Goal: Transaction & Acquisition: Register for event/course

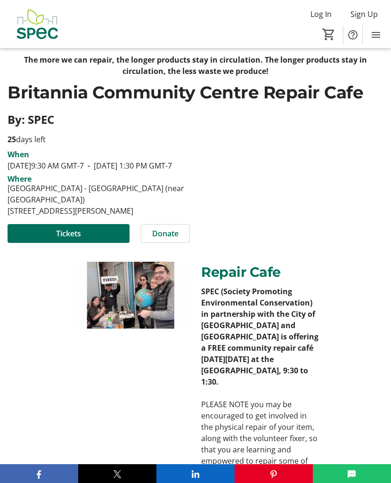
scroll to position [221, 0]
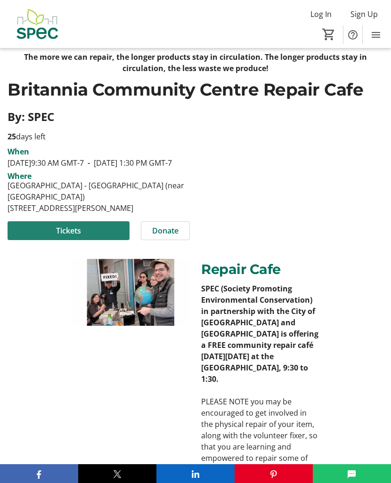
click at [60, 237] on span "Tickets" at bounding box center [68, 230] width 25 height 11
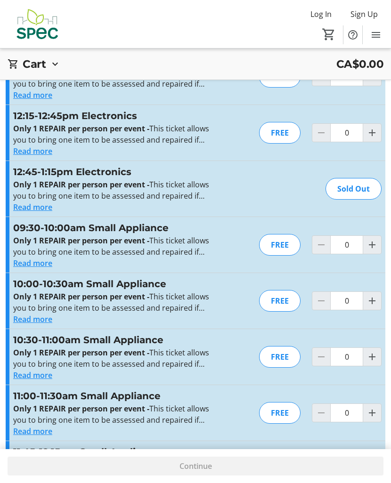
scroll to position [1577, 0]
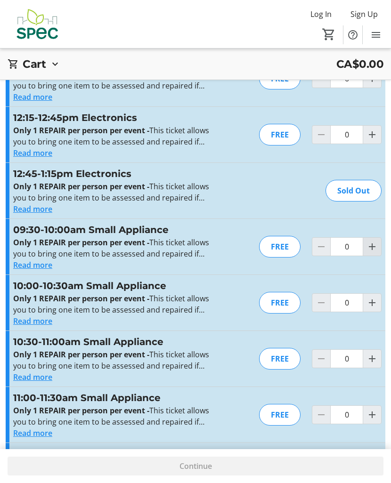
click at [375, 246] on mat-icon "Increment by one" at bounding box center [372, 246] width 11 height 11
type input "1"
click at [375, 246] on div at bounding box center [372, 246] width 19 height 19
click at [370, 247] on div at bounding box center [372, 246] width 19 height 19
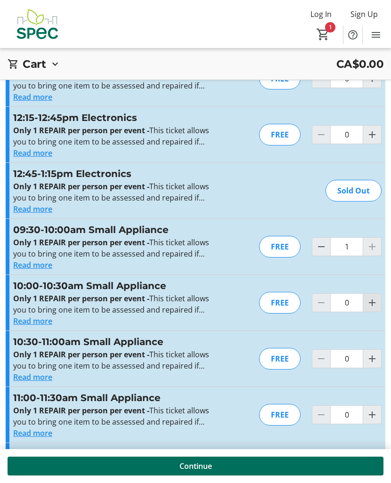
click at [375, 300] on mat-icon "Increment by one" at bounding box center [372, 302] width 11 height 11
type input "1"
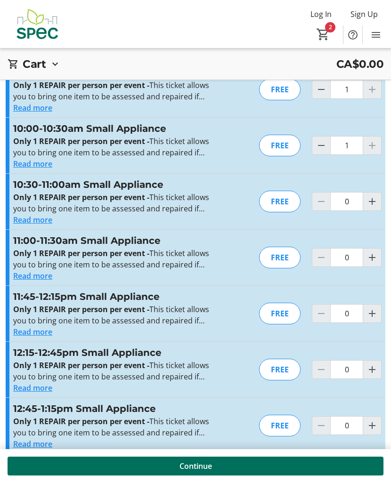
scroll to position [1750, 0]
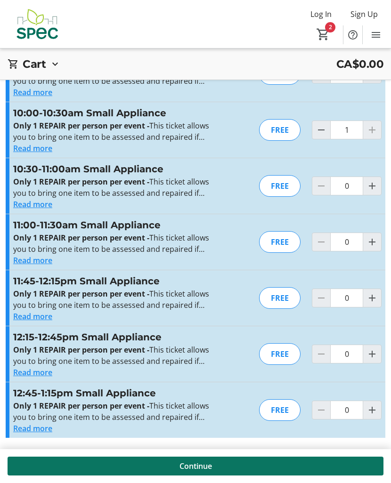
click at [213, 465] on span at bounding box center [196, 466] width 376 height 23
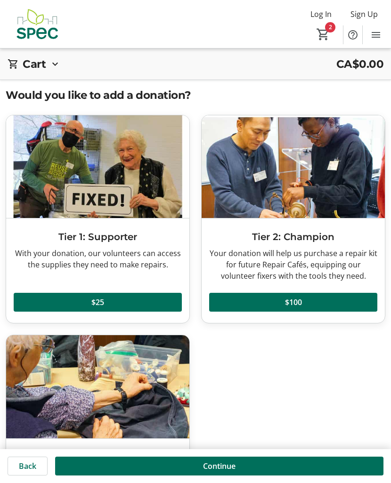
scroll to position [95, 0]
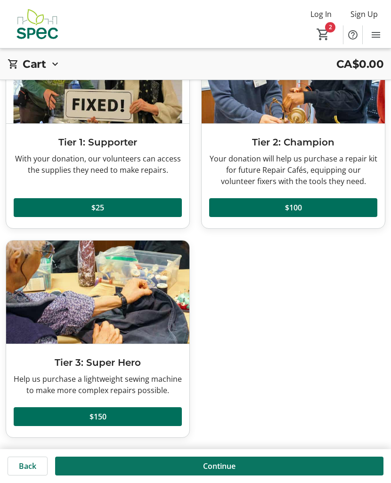
click at [211, 469] on span "Continue" at bounding box center [219, 466] width 33 height 11
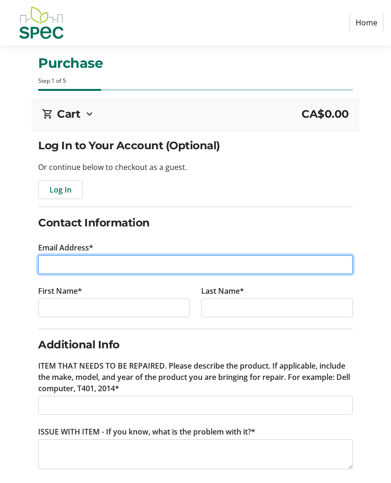
click at [150, 268] on input "Email Address*" at bounding box center [195, 264] width 315 height 19
type input "[EMAIL_ADDRESS][DOMAIN_NAME]"
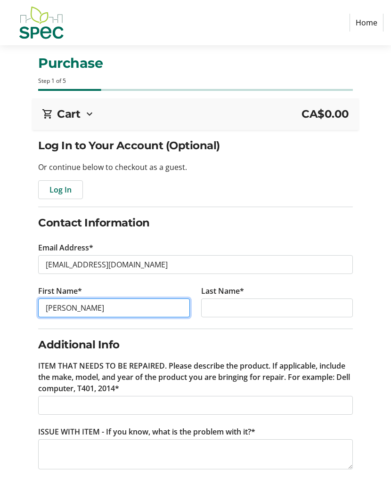
type input "[PERSON_NAME]"
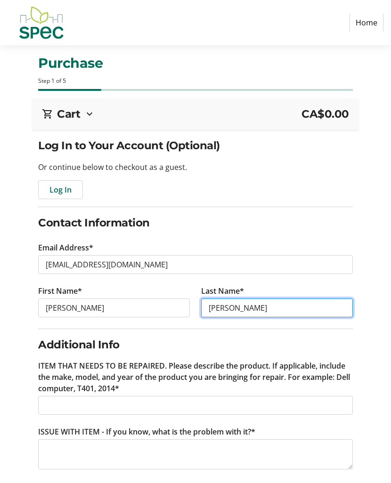
scroll to position [51, 0]
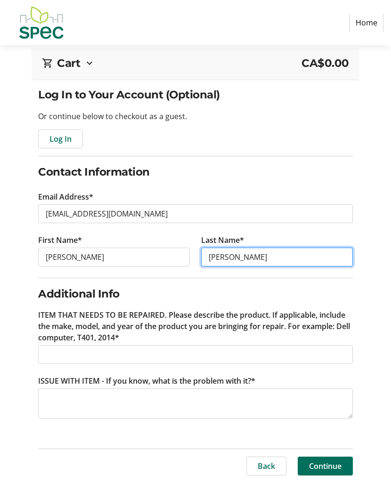
type input "[PERSON_NAME]"
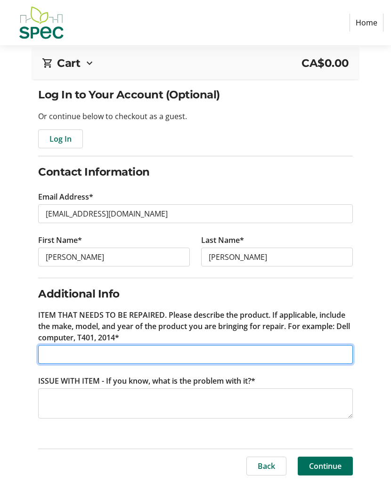
click at [119, 356] on input "ITEM THAT NEEDS TO BE REPAIRED. Please describe the product. If applicable, inc…" at bounding box center [195, 354] width 315 height 19
type input "M"
click at [45, 354] on input "cosmetic fridge" at bounding box center [195, 354] width 315 height 19
click at [188, 352] on input "costway cosmetic fridge" at bounding box center [195, 354] width 315 height 19
type input "costway cosmetic fridge"
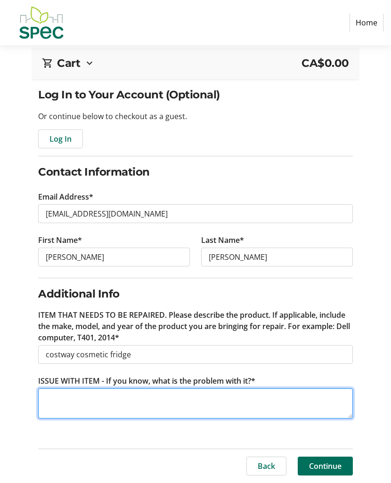
click at [152, 395] on textarea "ISSUE WITH ITEM - If you know, what is the problem with it?*" at bounding box center [195, 404] width 315 height 30
type textarea "n"
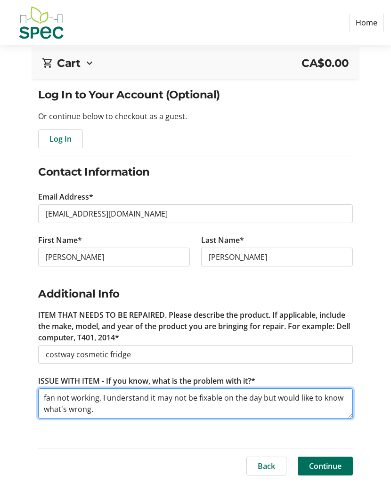
scroll to position [18, 0]
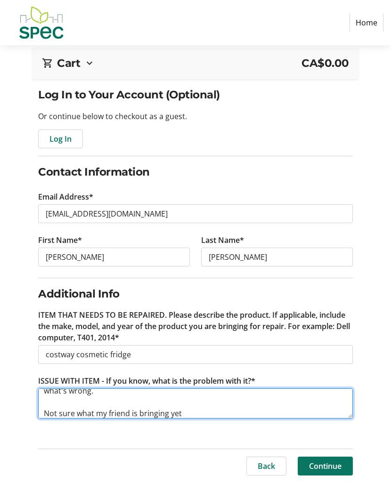
type textarea "fan not working, I understand it may not be fixable on the day but would like t…"
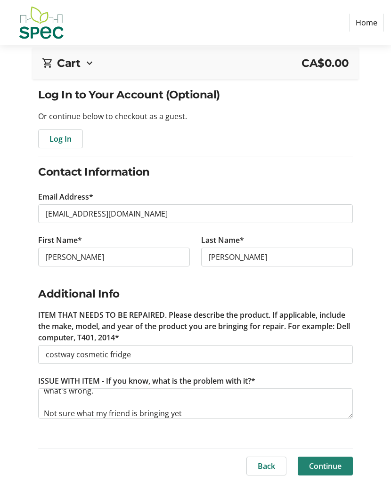
click at [332, 467] on span "Continue" at bounding box center [325, 466] width 33 height 11
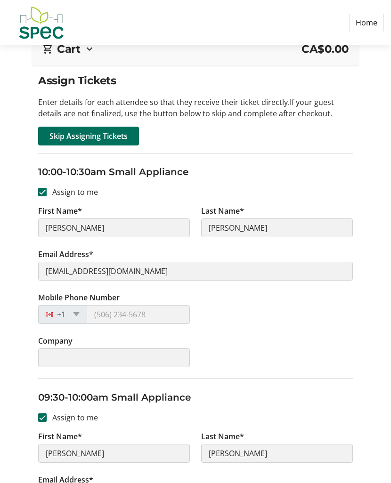
scroll to position [30, 0]
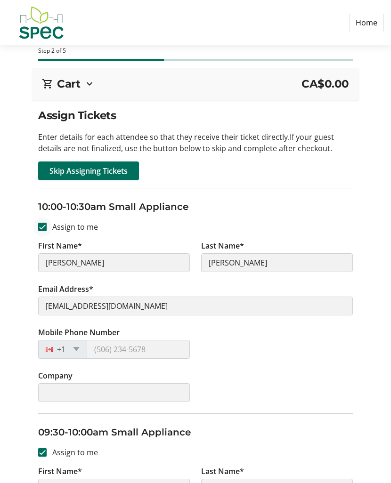
click at [49, 229] on div at bounding box center [42, 227] width 23 height 23
checkbox input "false"
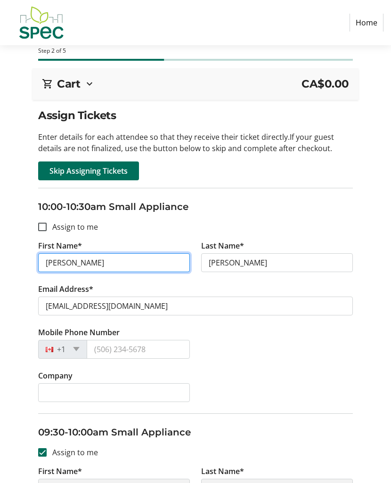
click at [59, 262] on input "[PERSON_NAME]" at bounding box center [114, 263] width 152 height 19
type input "April"
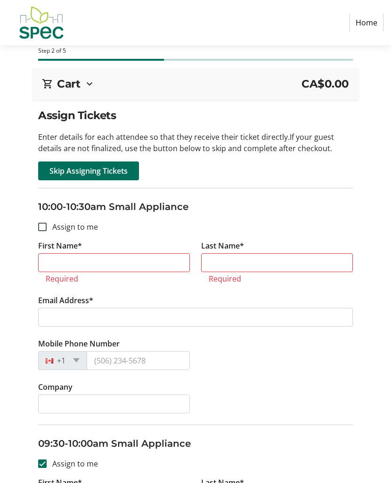
click at [17, 270] on div "Assign Tickets Enter details for each attendee so that they receive their ticke…" at bounding box center [195, 378] width 391 height 543
click at [54, 266] on input "First Name*" at bounding box center [114, 263] width 152 height 19
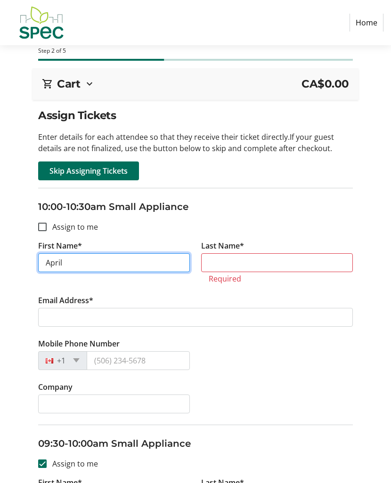
type input "April"
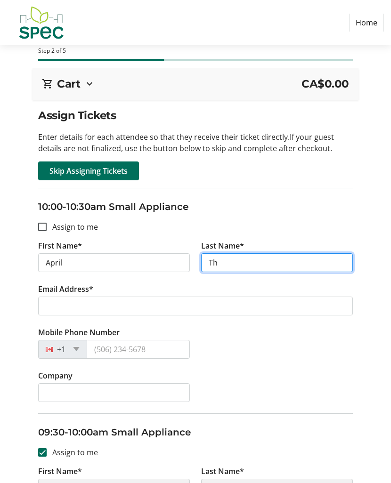
type input "T"
type input "[PERSON_NAME]"
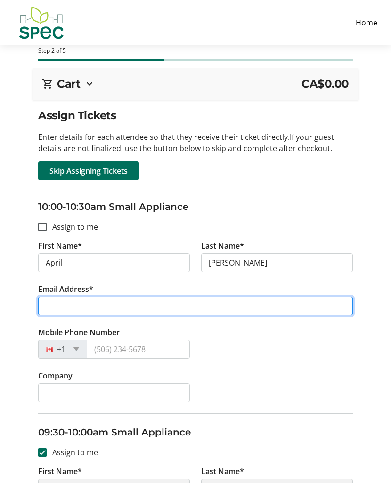
click at [170, 298] on input "Email Address*" at bounding box center [195, 306] width 315 height 19
paste input "[EMAIL_ADDRESS][DOMAIN_NAME]"
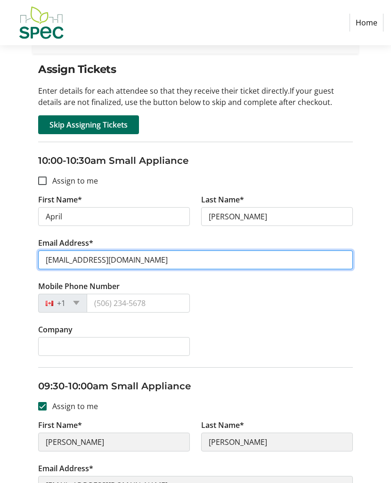
scroll to position [77, 0]
type input "[EMAIL_ADDRESS][DOMAIN_NAME]"
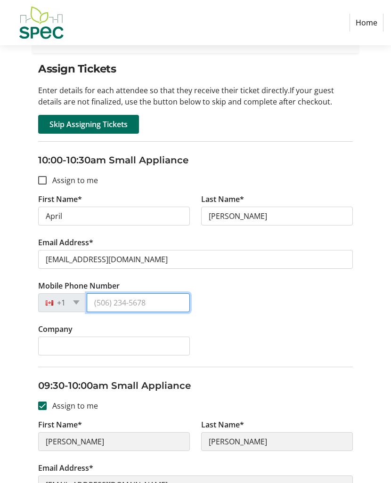
click at [162, 304] on input "Mobile Phone Number" at bounding box center [138, 303] width 103 height 19
type input "[PHONE_NUMBER]"
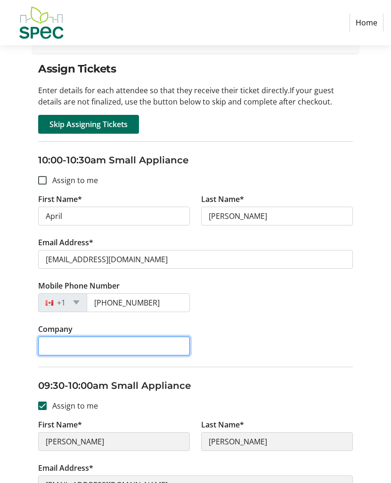
click at [152, 348] on input "Company" at bounding box center [114, 346] width 152 height 19
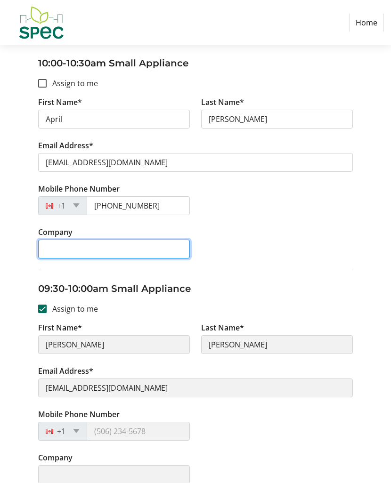
scroll to position [228, 0]
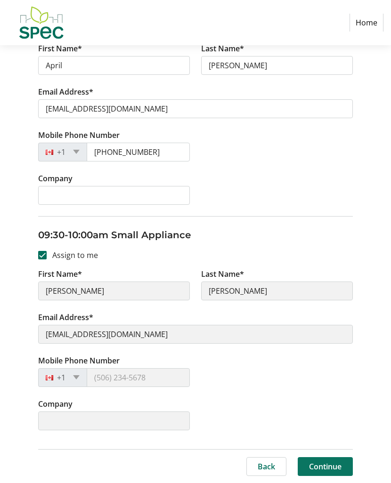
click at [324, 470] on span "Continue" at bounding box center [325, 466] width 33 height 11
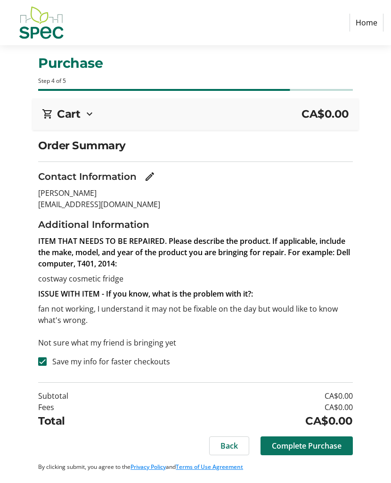
click at [299, 451] on span "Complete Purchase" at bounding box center [307, 446] width 70 height 11
